Goal: Task Accomplishment & Management: Manage account settings

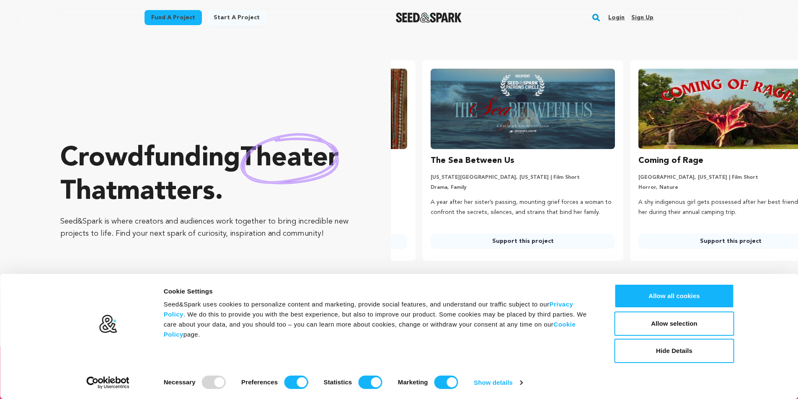
scroll to position [0, 215]
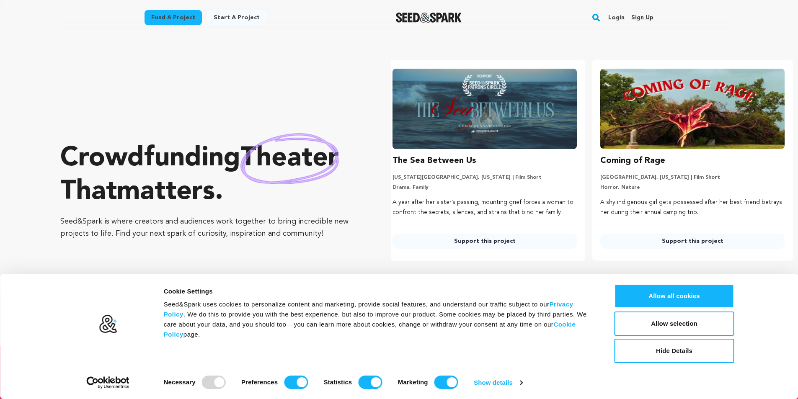
click at [647, 19] on link "Sign up" at bounding box center [643, 17] width 22 height 13
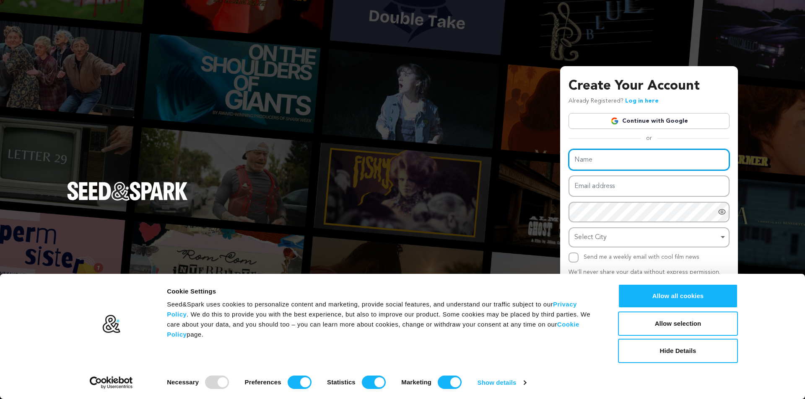
click at [617, 161] on input "Name" at bounding box center [648, 159] width 161 height 21
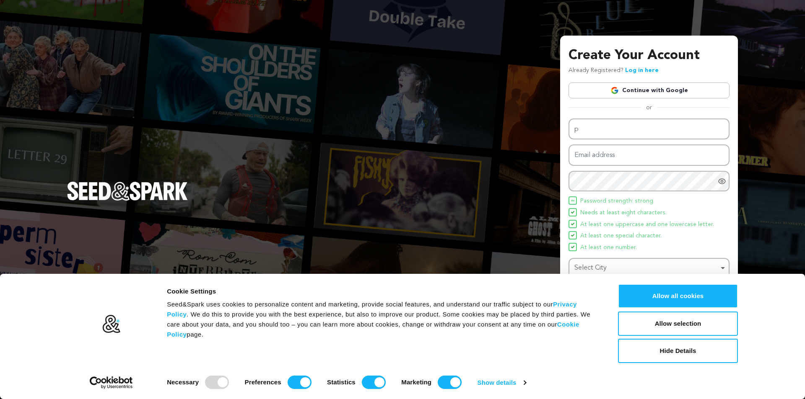
click at [569, 45] on div "Create Your Account Already Registered? Log in here Continue with Google or eyJ…" at bounding box center [649, 200] width 178 height 328
click at [591, 127] on input "p" at bounding box center [648, 129] width 161 height 21
paste input "Pokerbolnews"
type input "Pokerbolnews"
click at [603, 155] on input "Email address" at bounding box center [648, 155] width 161 height 21
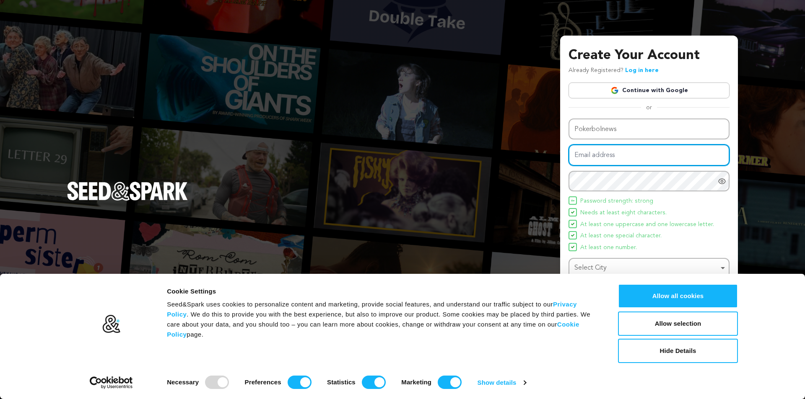
paste input "[EMAIL_ADDRESS][DOMAIN_NAME]"
type input "[EMAIL_ADDRESS][DOMAIN_NAME]"
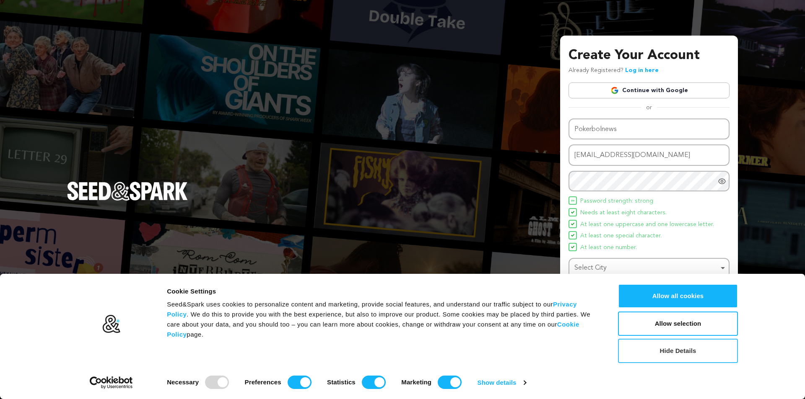
click at [674, 355] on button "Hide Details" at bounding box center [678, 351] width 120 height 24
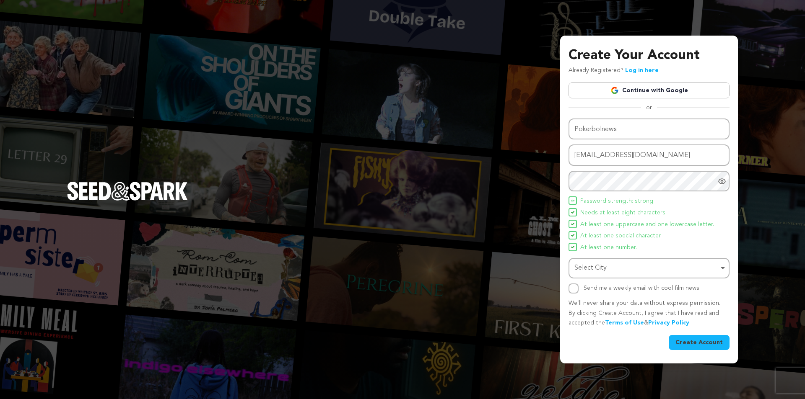
click at [610, 268] on div "Select City Remove item" at bounding box center [646, 268] width 144 height 12
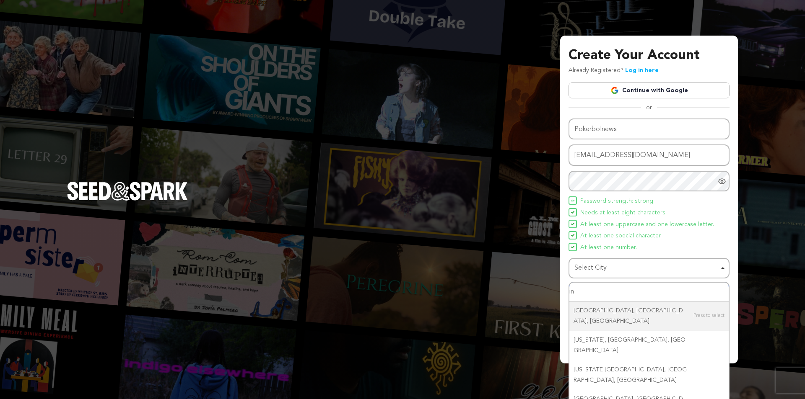
type input "i"
type input "jaipur"
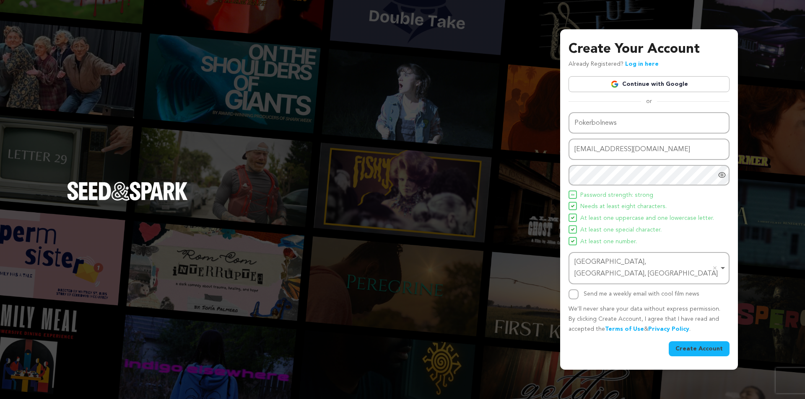
click at [699, 346] on button "Create Account" at bounding box center [699, 349] width 61 height 15
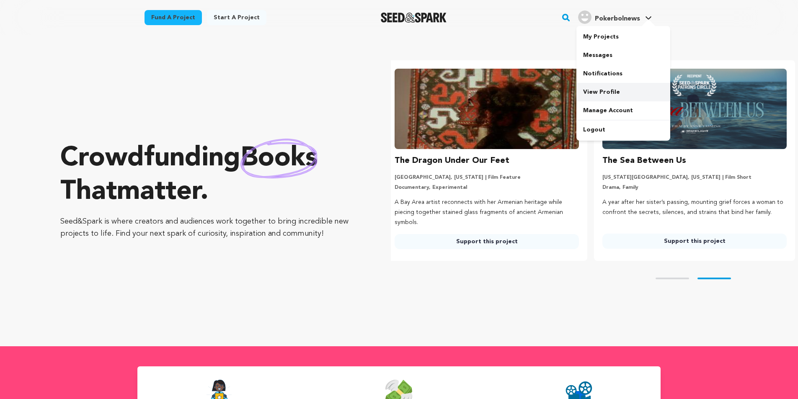
scroll to position [0, 215]
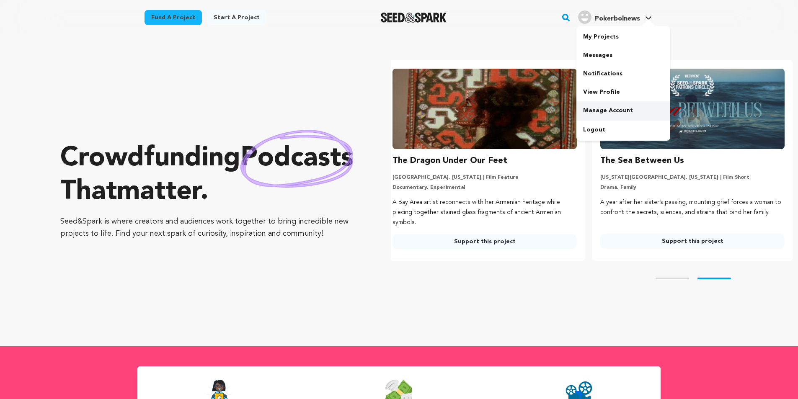
click at [596, 111] on link "Manage Account" at bounding box center [624, 110] width 94 height 18
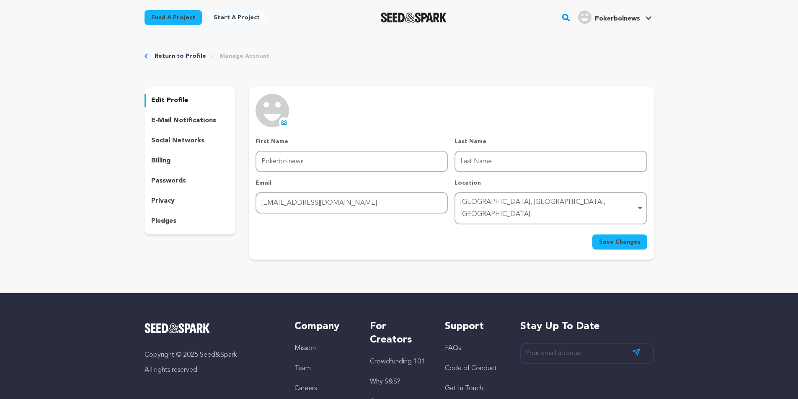
click at [283, 124] on icon at bounding box center [284, 122] width 7 height 7
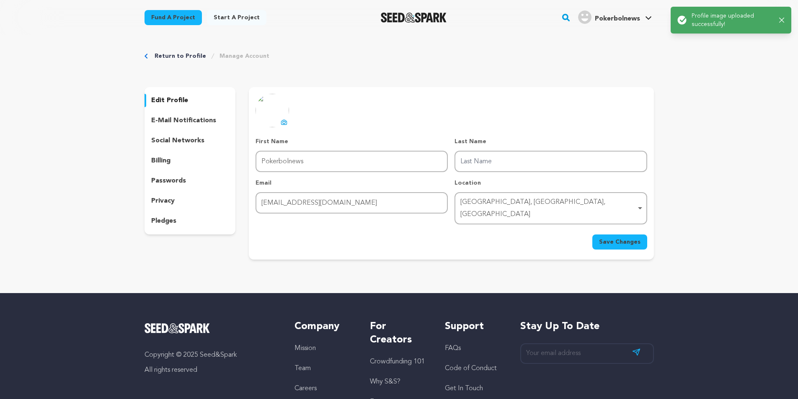
click at [782, 21] on icon "button" at bounding box center [782, 20] width 5 height 5
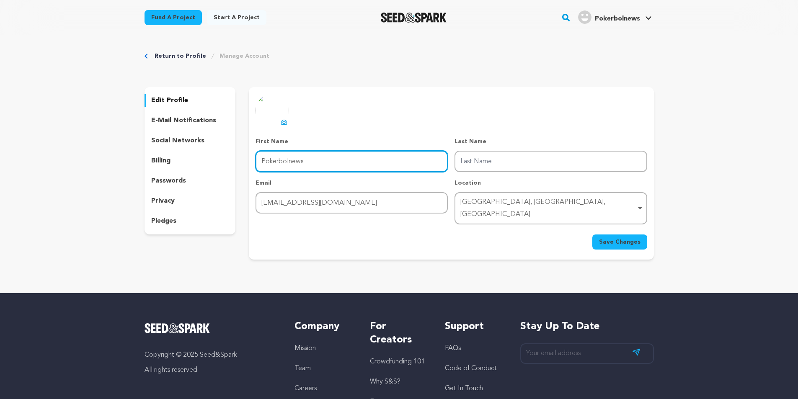
drag, startPoint x: 289, startPoint y: 161, endPoint x: 325, endPoint y: 161, distance: 35.6
click at [325, 161] on input "Pokerbolnews" at bounding box center [352, 161] width 192 height 21
type input "Pokerbol"
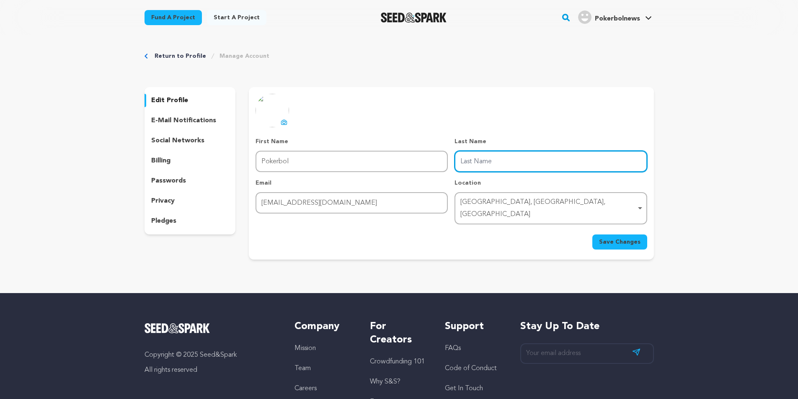
click at [535, 157] on input "Last Name" at bounding box center [551, 161] width 192 height 21
paste input "news"
type input "News"
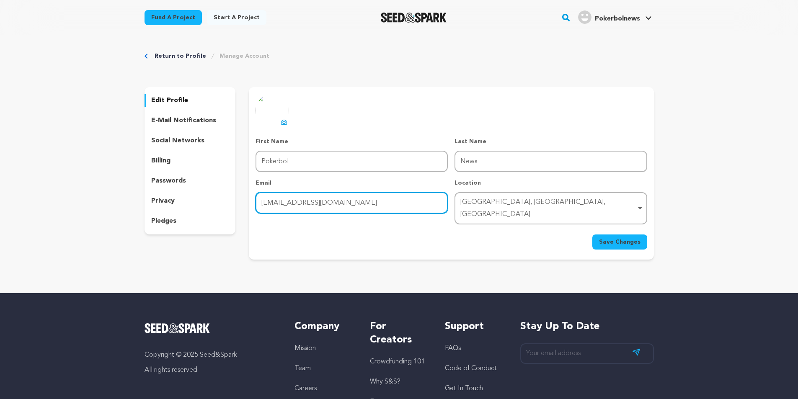
click at [342, 202] on input "pokerboltech@gmail.com" at bounding box center [352, 202] width 192 height 21
click at [520, 205] on div "Jaipur, Rajasthan, India Remove item" at bounding box center [549, 209] width 176 height 24
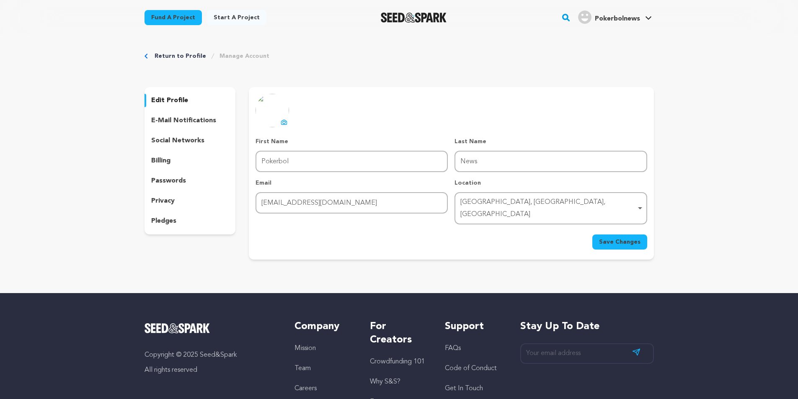
click at [54, 273] on main "Fund a project Start a project Search" at bounding box center [399, 254] width 798 height 508
click at [472, 204] on div "Jaipur, Rajasthan, India Remove item" at bounding box center [549, 209] width 176 height 24
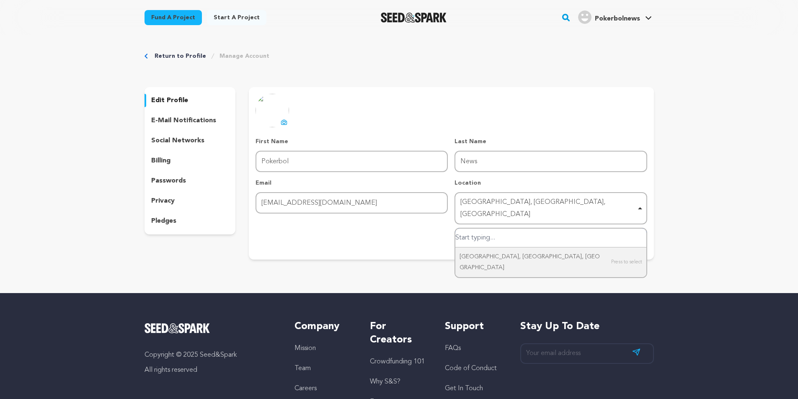
paste input "Shyam Nagar"
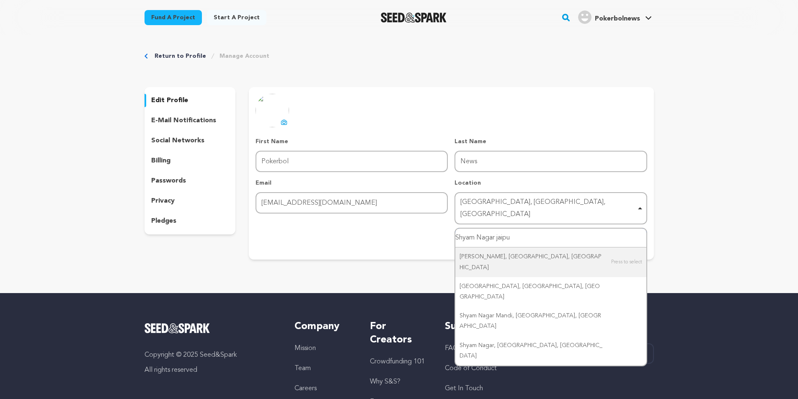
type input "Shyam Nagar jaipur"
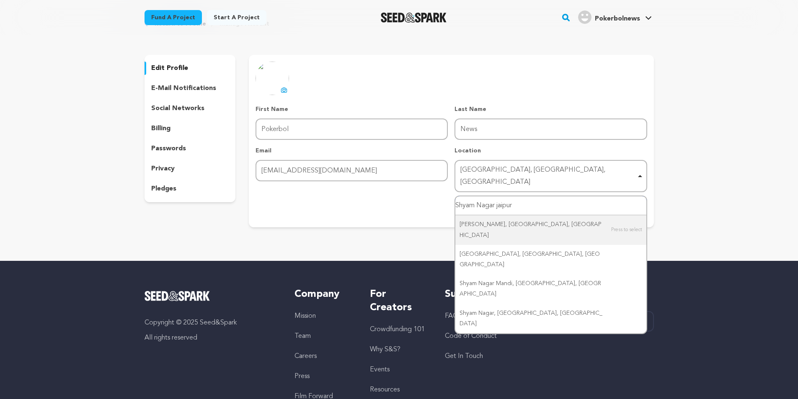
scroll to position [42, 0]
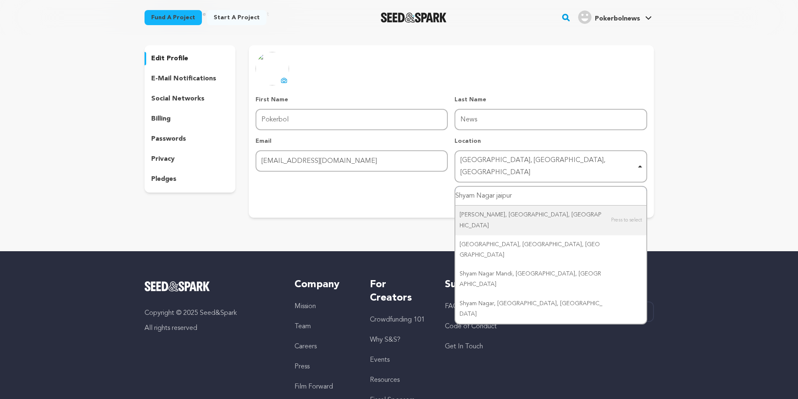
click at [535, 187] on input "Shyam Nagar jaipur" at bounding box center [551, 196] width 191 height 19
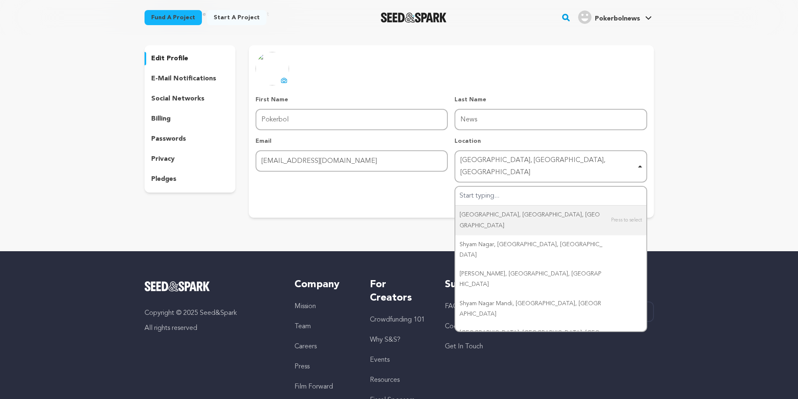
click at [708, 167] on div "Return to Profile Manage Account edit profile e-mail notifications social netwo…" at bounding box center [399, 115] width 798 height 245
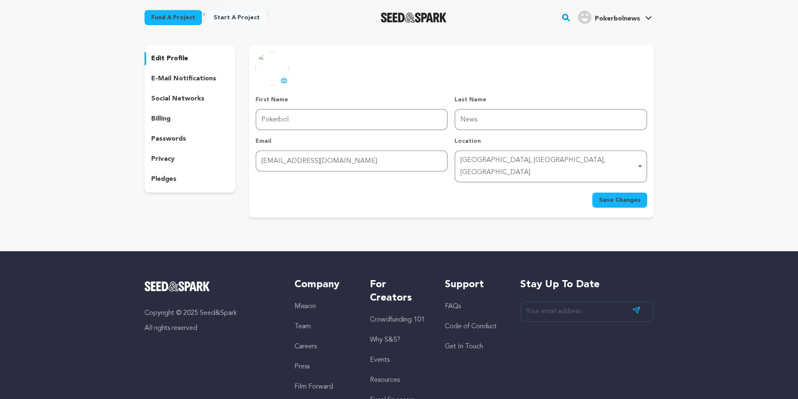
click at [614, 196] on span "Save Changes" at bounding box center [619, 200] width 41 height 8
click at [169, 75] on p "e-mail notifications" at bounding box center [183, 79] width 65 height 10
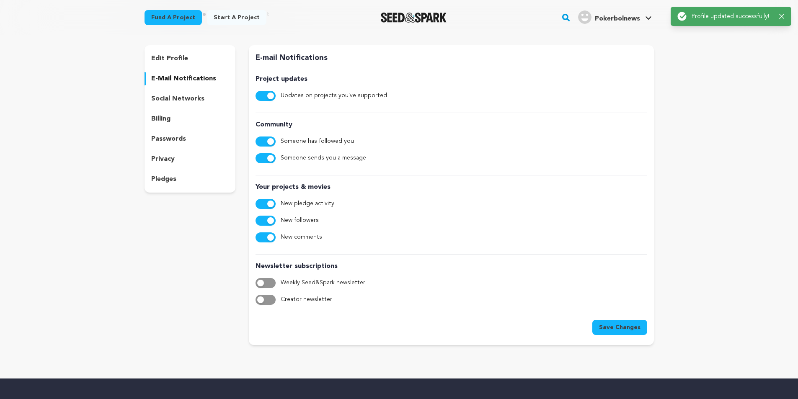
click at [169, 95] on p "social networks" at bounding box center [177, 99] width 53 height 10
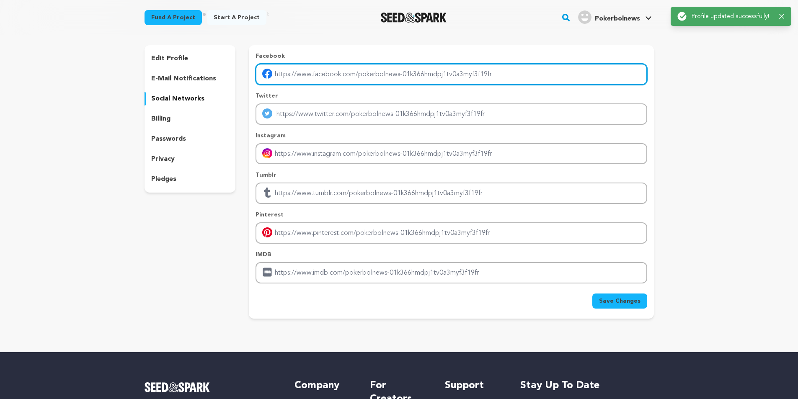
click at [380, 76] on input "Enter facebook profile link" at bounding box center [451, 74] width 391 height 21
click at [385, 79] on input "Enter facebook profile link" at bounding box center [451, 74] width 391 height 21
paste input "[URL][DOMAIN_NAME]"
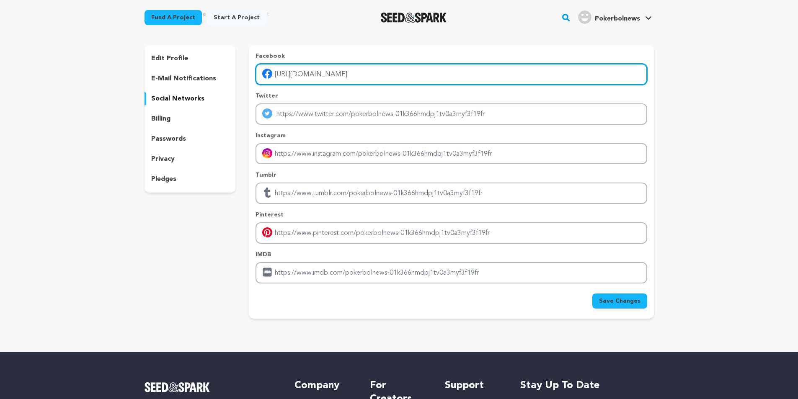
type input "[URL][DOMAIN_NAME]"
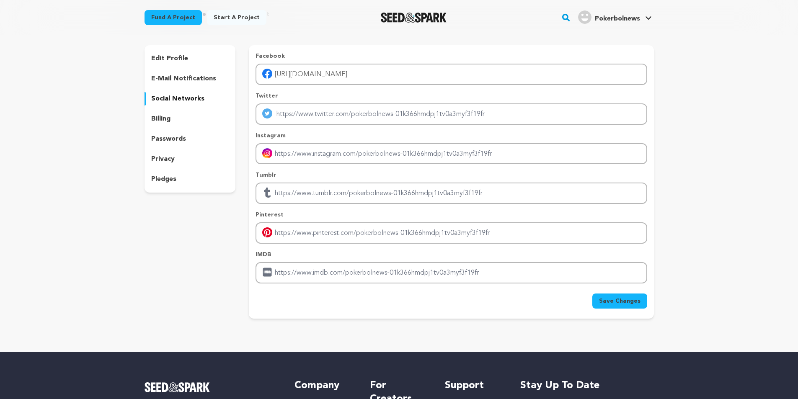
click at [710, 67] on div "Return to Profile Manage Account edit profile e-mail notifications social netwo…" at bounding box center [399, 166] width 798 height 346
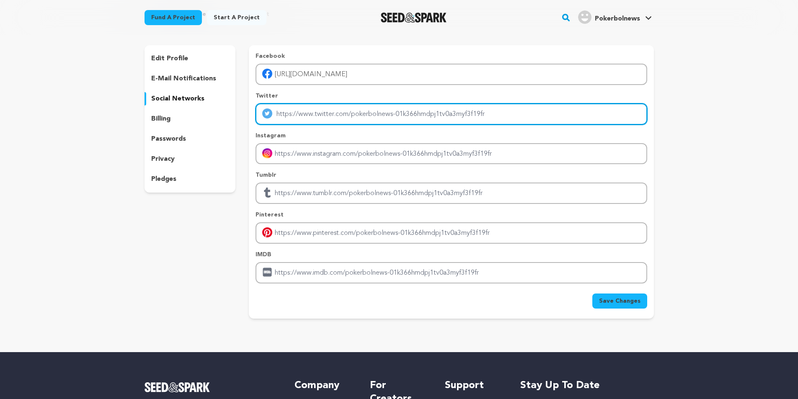
click at [289, 117] on input "Enter twitter profile link" at bounding box center [451, 114] width 391 height 21
paste input "https://x.com/_Pokerbol"
type input "https://x.com/_Pokerbol"
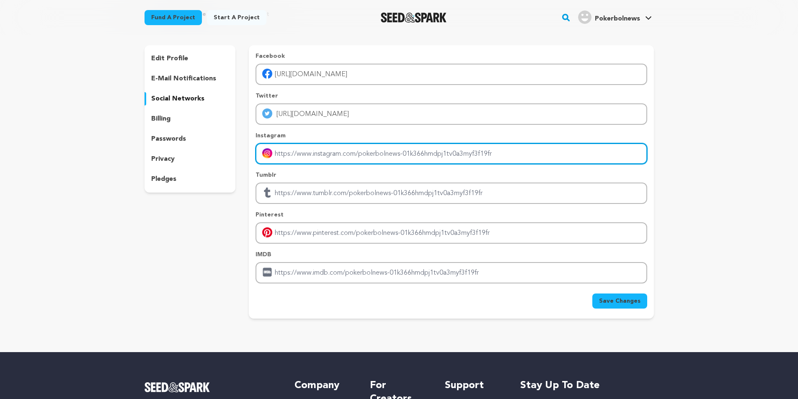
click at [317, 161] on input "Enter instagram handle link" at bounding box center [451, 153] width 391 height 21
paste input "https://www.instagram.com/pokerbol_com/"
type input "https://www.instagram.com/pokerbol_com/"
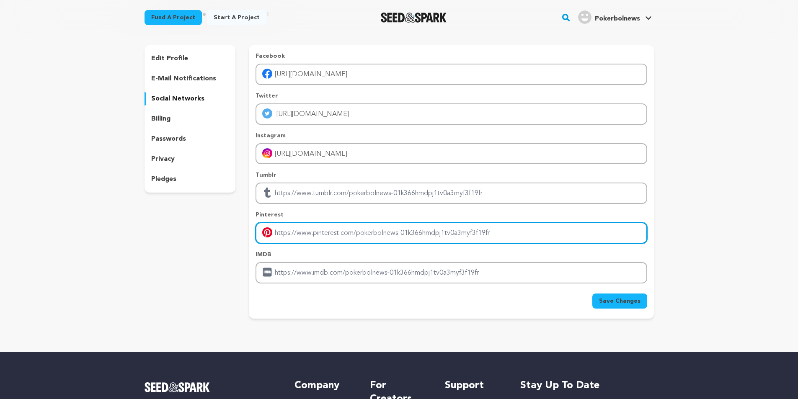
click at [317, 231] on input "Enter pinterest profile link" at bounding box center [451, 233] width 391 height 21
paste input "https://in.pinterest.com/pokerbolnews/"
type input "https://in.pinterest.com/pokerbolnews/"
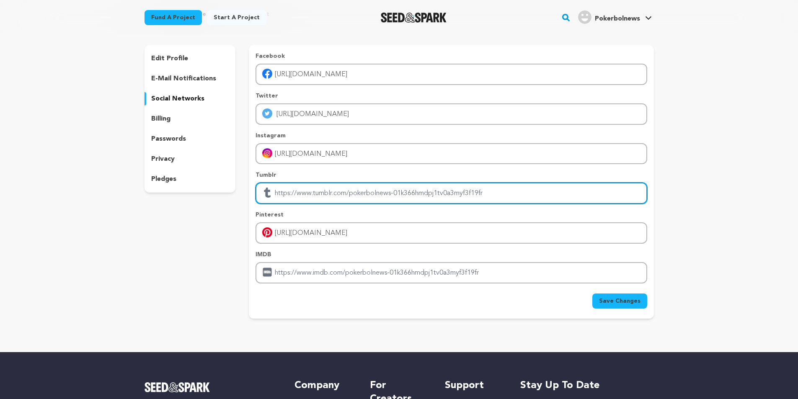
click at [311, 195] on input "Enter tubmlr profile link" at bounding box center [451, 193] width 391 height 21
paste input "https://www.tumblr.com/pokerbolnews"
type input "https://www.tumblr.com/pokerbolnews"
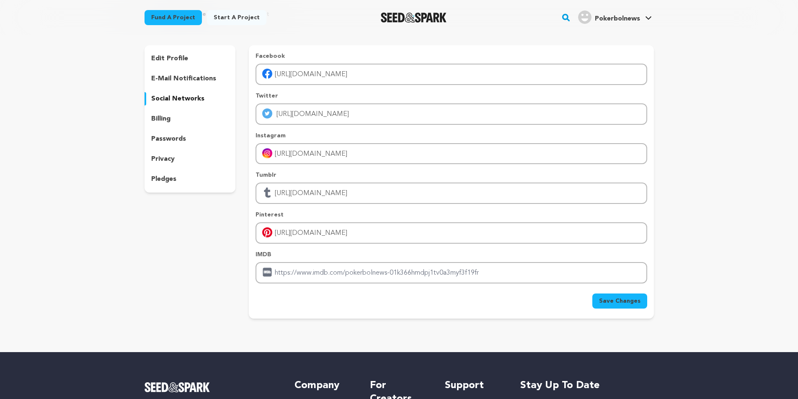
click at [630, 301] on span "Save Changes" at bounding box center [619, 301] width 41 height 8
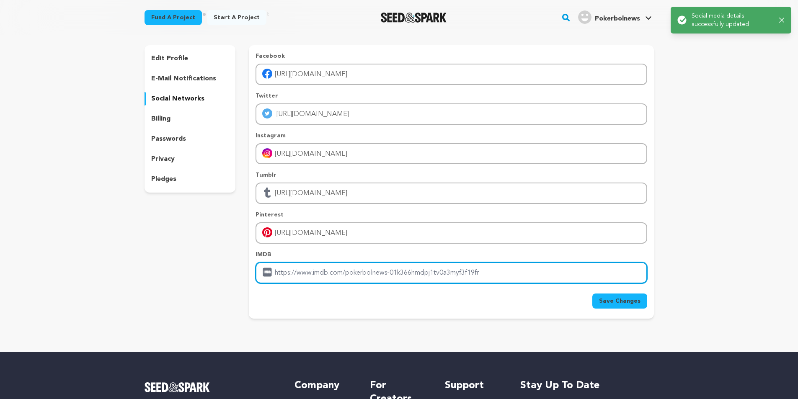
click at [389, 279] on input "Enter IMDB profile link" at bounding box center [451, 272] width 391 height 21
click at [423, 277] on input "Enter IMDB profile link" at bounding box center [451, 272] width 391 height 21
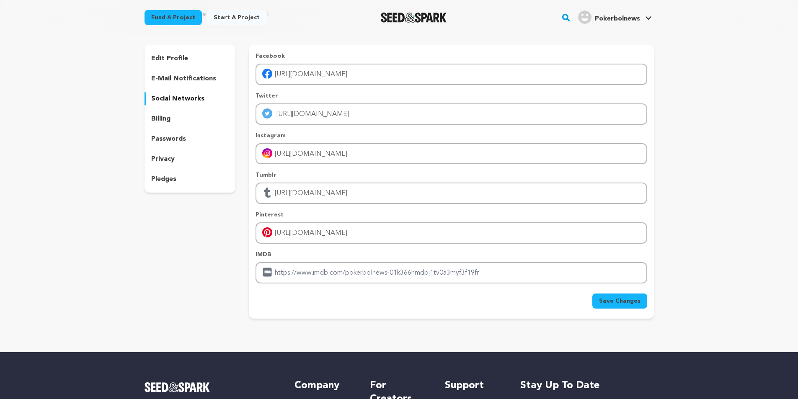
click at [165, 123] on p "billing" at bounding box center [160, 119] width 19 height 10
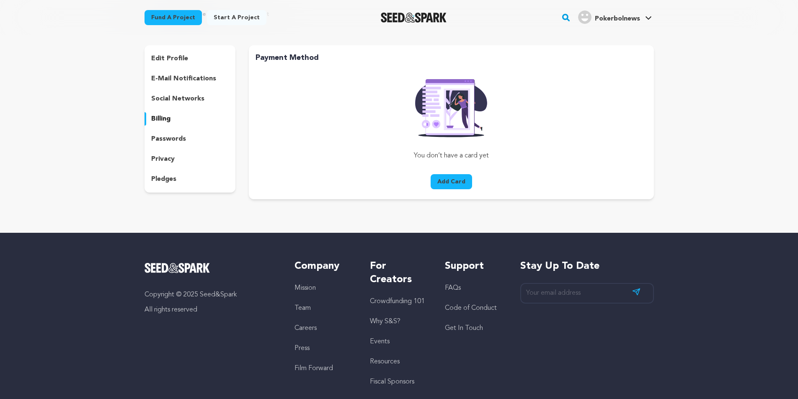
click at [164, 137] on p "passwords" at bounding box center [168, 139] width 35 height 10
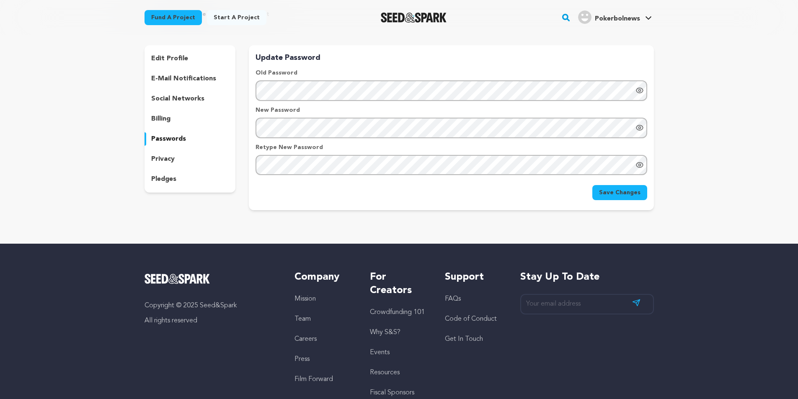
click at [162, 157] on p "privacy" at bounding box center [162, 159] width 23 height 10
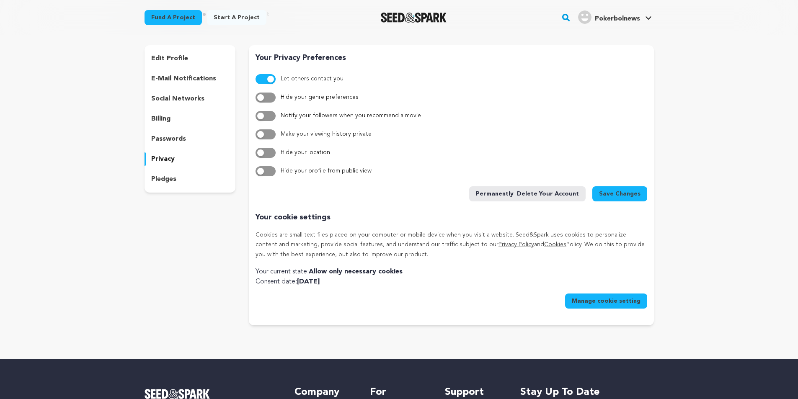
click at [162, 180] on p "pledges" at bounding box center [163, 179] width 25 height 10
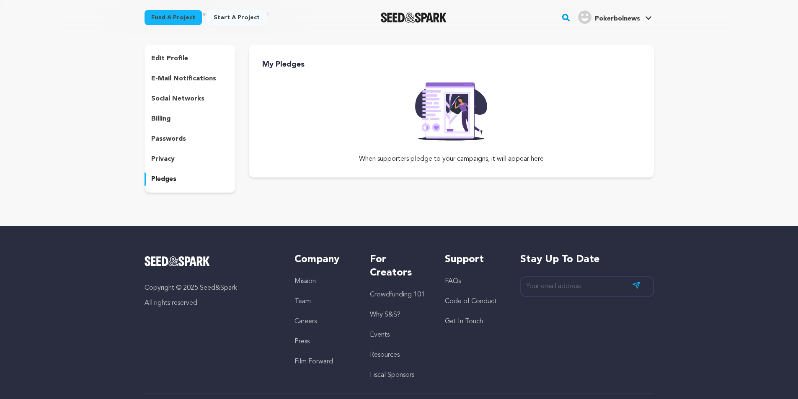
click at [173, 60] on p "edit profile" at bounding box center [169, 59] width 37 height 10
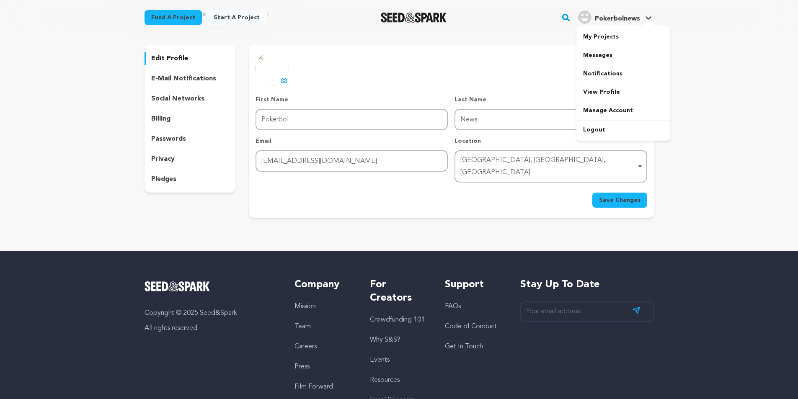
click at [648, 16] on link "Pokerbolnews Pokerbolnews" at bounding box center [615, 16] width 77 height 15
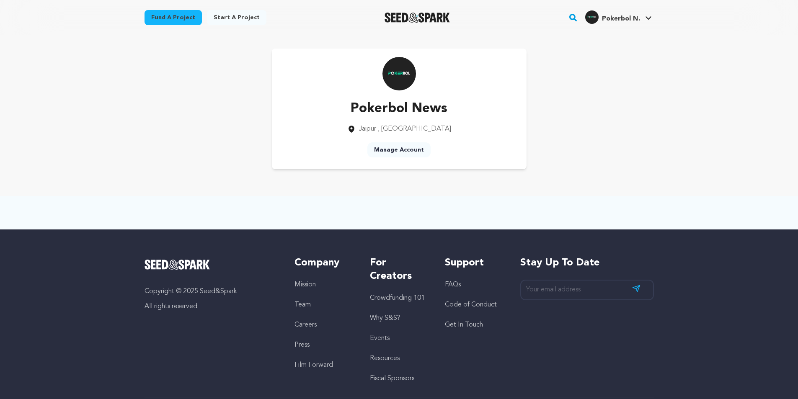
click at [394, 150] on link "Manage Account" at bounding box center [399, 150] width 63 height 15
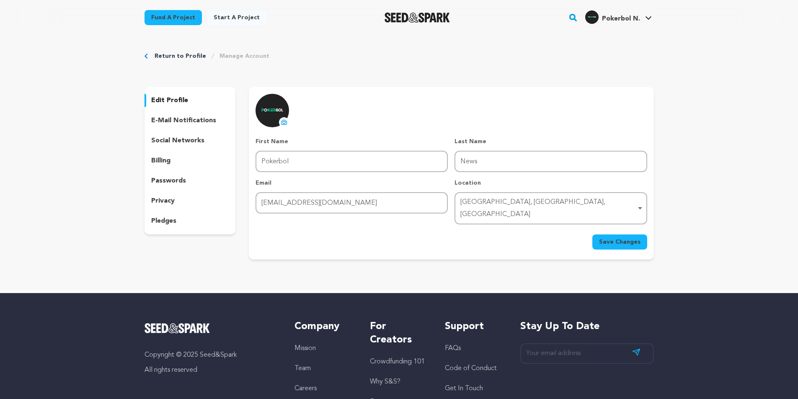
click at [169, 140] on p "social networks" at bounding box center [177, 141] width 53 height 10
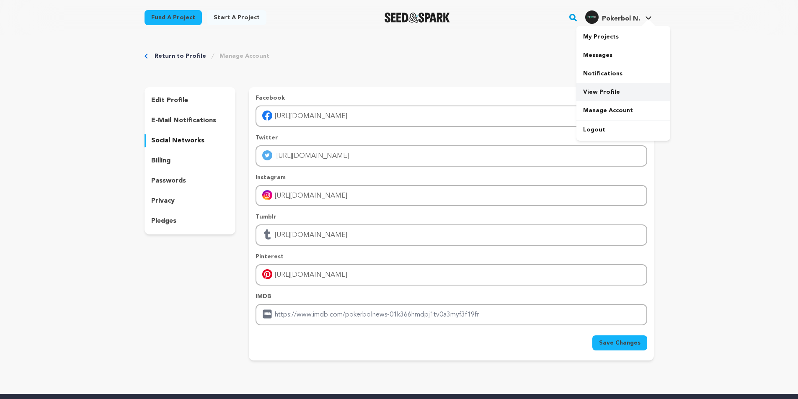
click at [596, 91] on link "View Profile" at bounding box center [624, 92] width 94 height 18
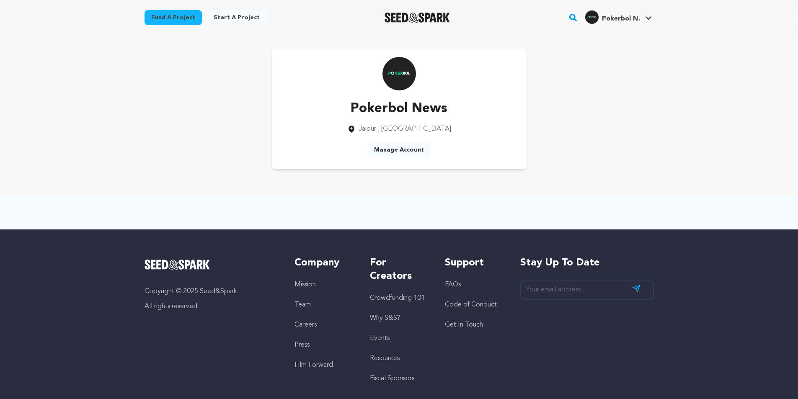
click at [233, 17] on link "Start a project" at bounding box center [237, 17] width 60 height 15
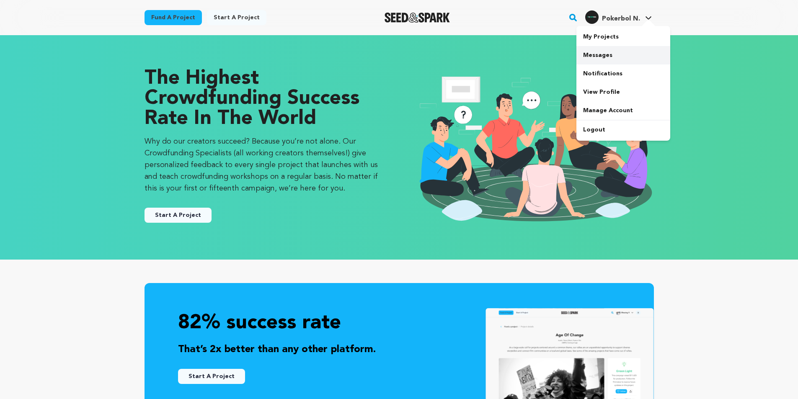
click at [600, 56] on link "Messages" at bounding box center [624, 55] width 94 height 18
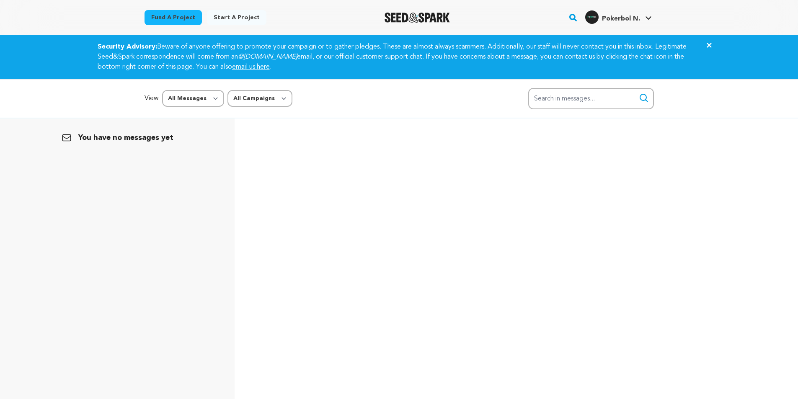
click at [710, 47] on icon "Close" at bounding box center [710, 45] width 10 height 10
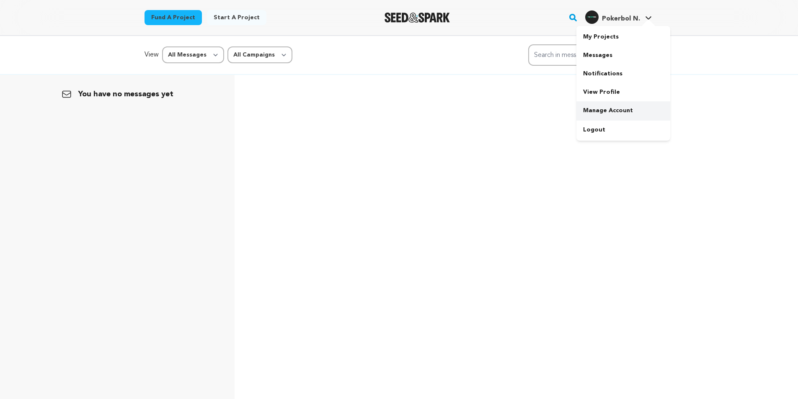
click at [596, 112] on link "Manage Account" at bounding box center [624, 110] width 94 height 18
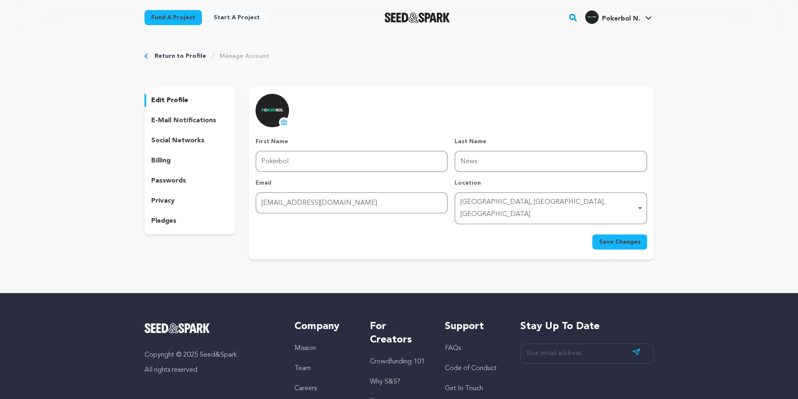
click at [389, 16] on img "Seed&Spark Homepage" at bounding box center [418, 18] width 66 height 10
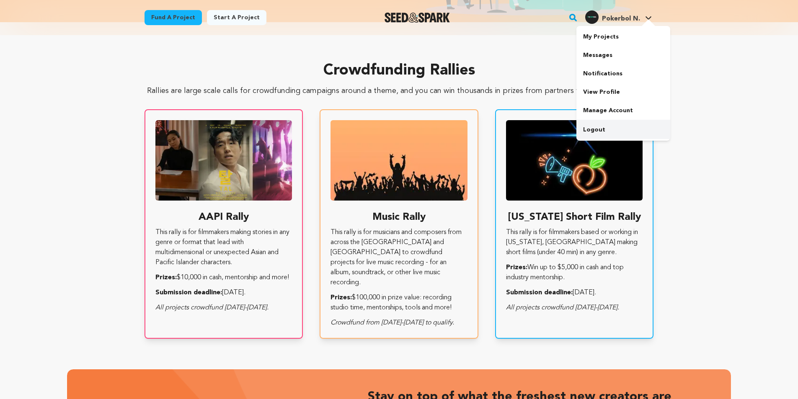
click at [597, 127] on link "Logout" at bounding box center [624, 130] width 94 height 18
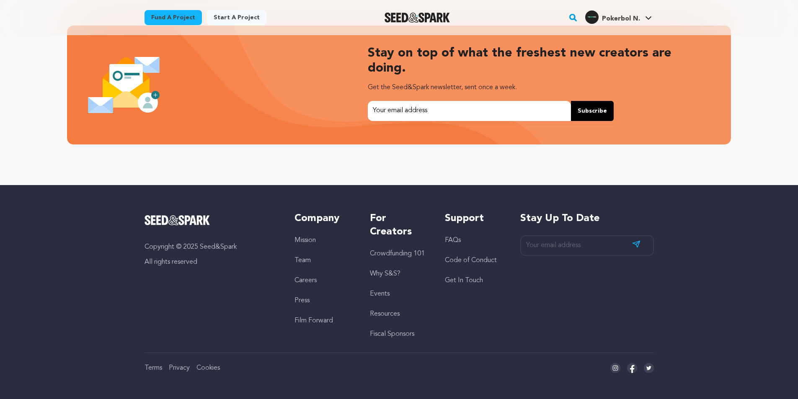
scroll to position [1770, 0]
